Goal: Navigation & Orientation: Find specific page/section

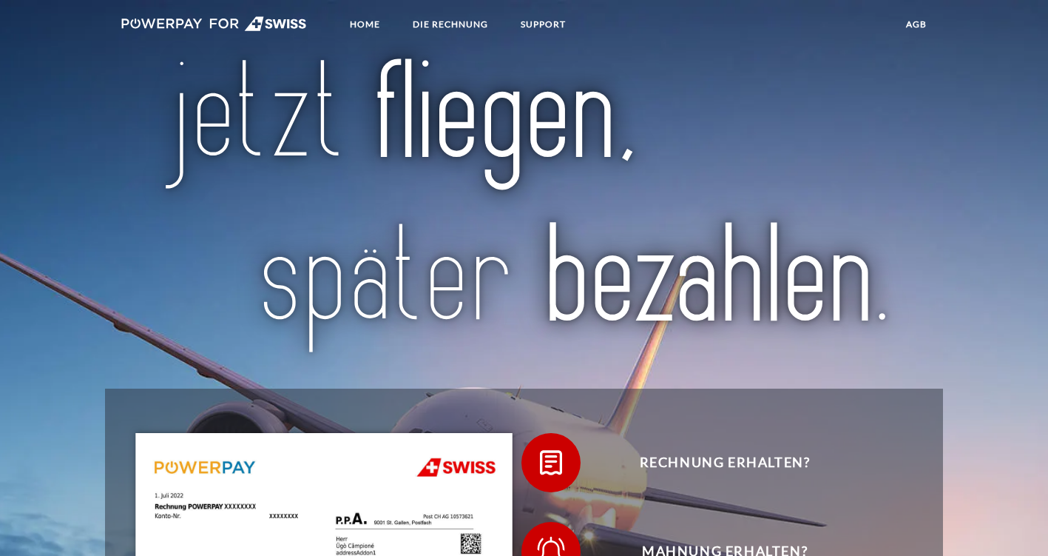
click at [920, 21] on link "agb" at bounding box center [917, 24] width 46 height 27
click at [373, 24] on link "Home" at bounding box center [364, 24] width 55 height 27
click at [374, 21] on link "Home" at bounding box center [364, 24] width 55 height 27
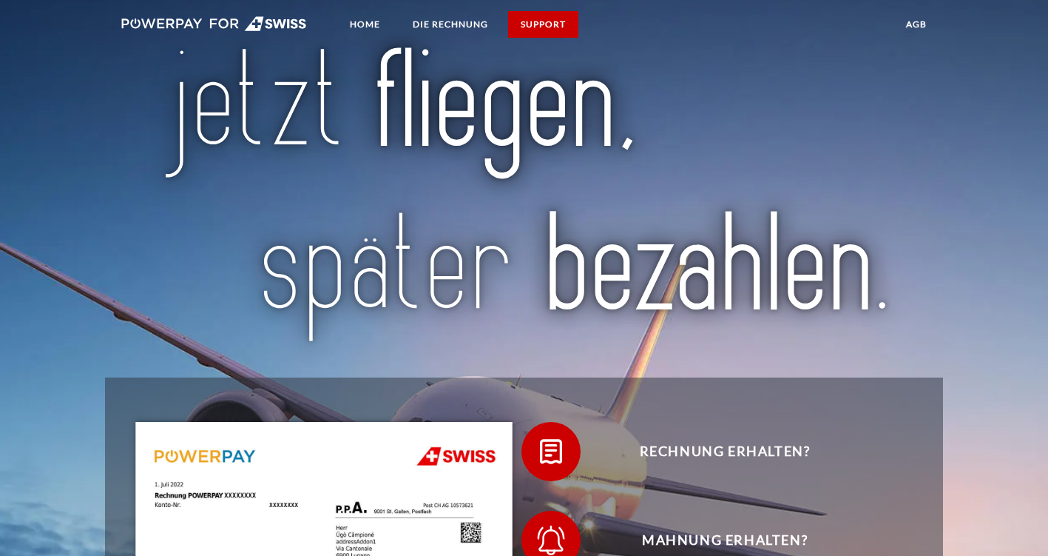
click at [536, 19] on link "SUPPORT" at bounding box center [543, 24] width 70 height 27
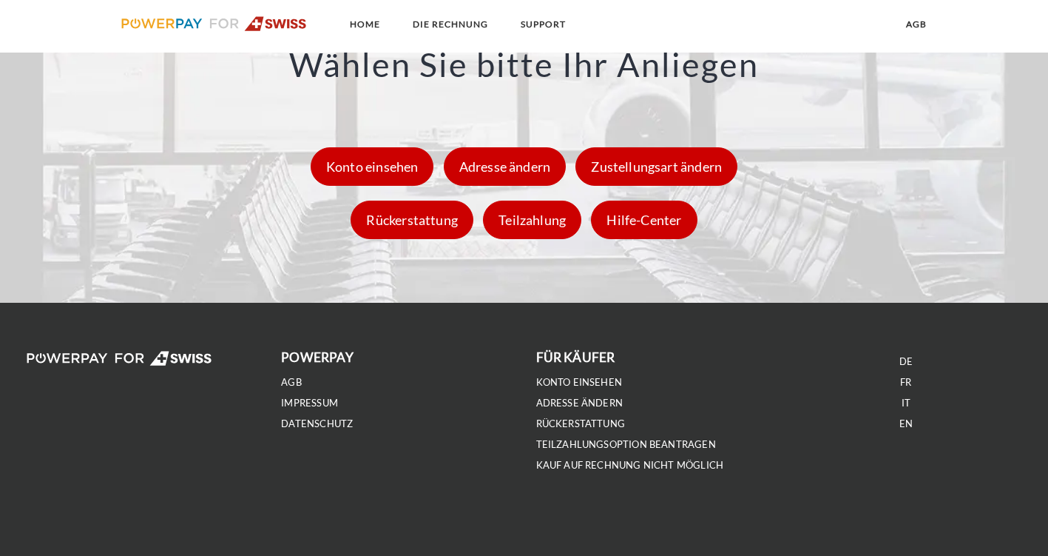
scroll to position [2130, 0]
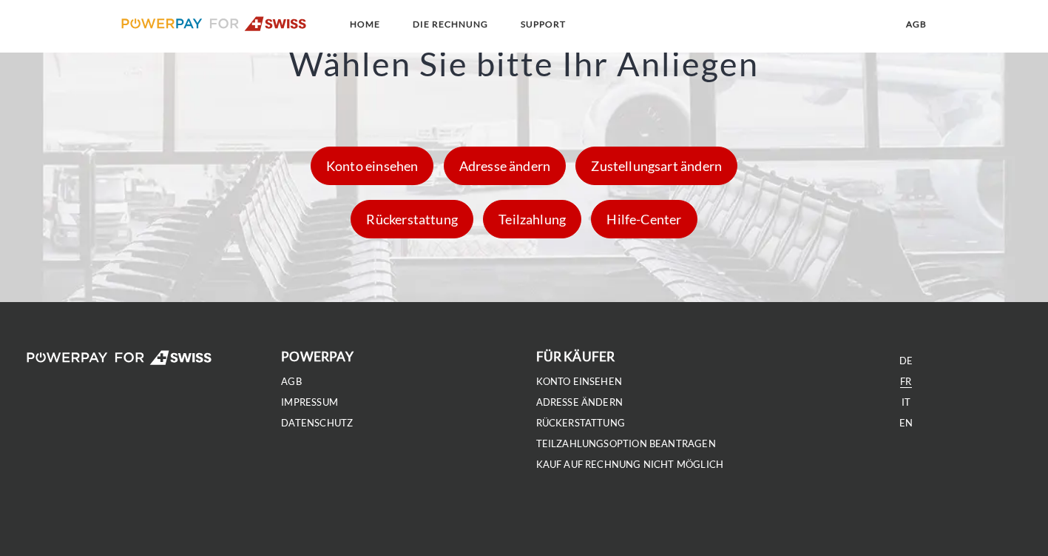
click at [906, 381] on link "FR" at bounding box center [905, 381] width 11 height 13
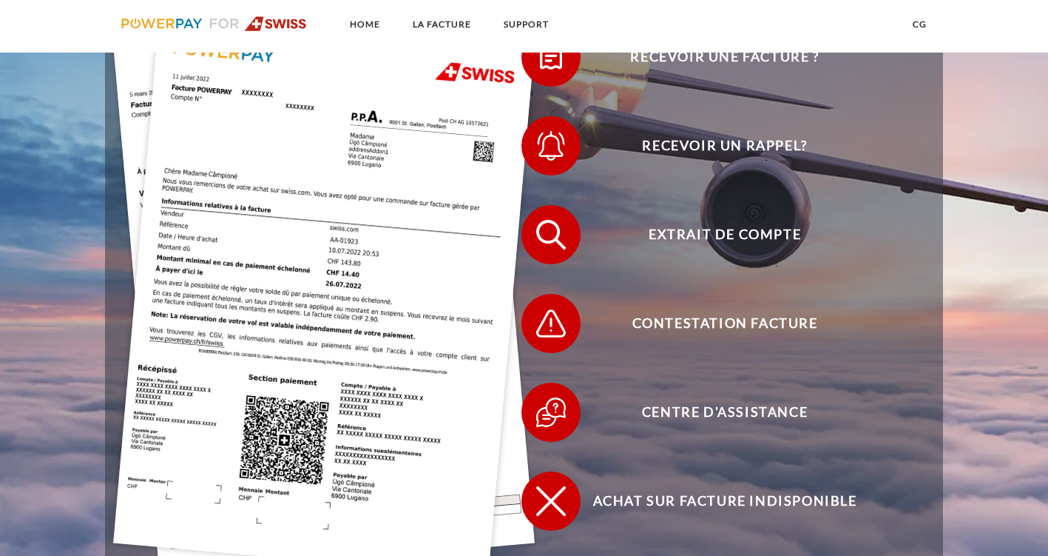
scroll to position [432, 0]
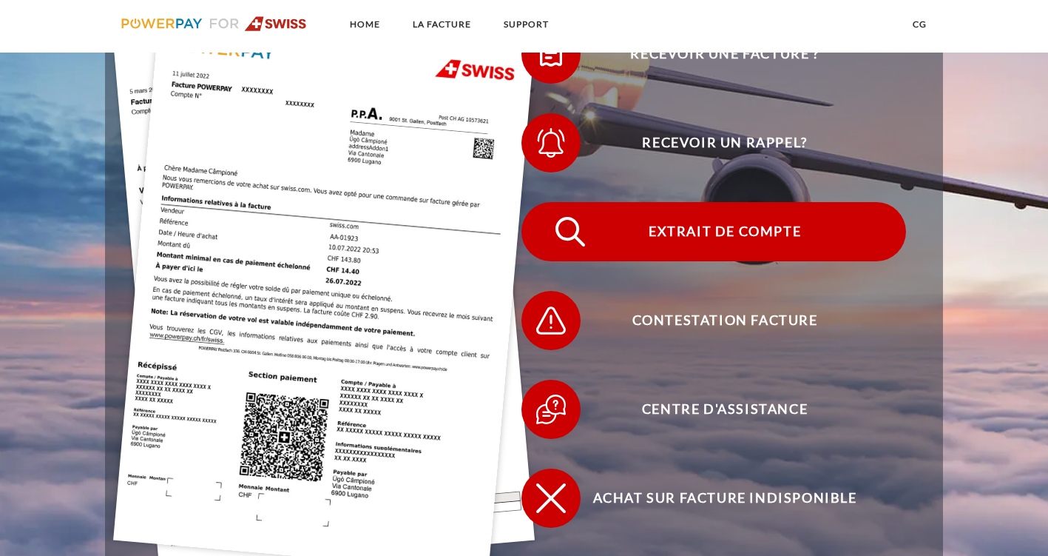
click at [767, 235] on span "Extrait de compte" at bounding box center [725, 231] width 362 height 59
